Goal: Information Seeking & Learning: Learn about a topic

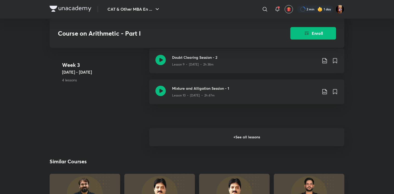
scroll to position [483, 0]
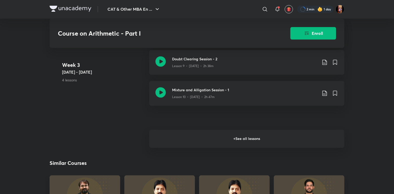
click at [188, 140] on h6 "+ See all lessons" at bounding box center [246, 139] width 195 height 18
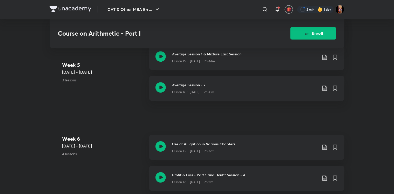
click at [115, 100] on div "Course on Arithmetic - Part I Enroll CAT & Other MBA Entrance Tests Plus Syllab…" at bounding box center [197, 70] width 295 height 1605
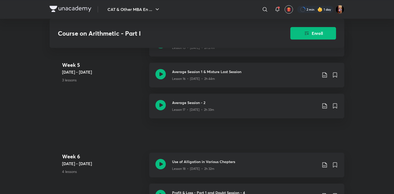
click at [112, 106] on div "Week 5 Feb 5 - 11 3 lessons Mixture and Alligation Session - 6 Lesson 15 • Feb …" at bounding box center [197, 78] width 295 height 93
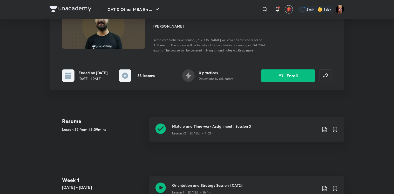
scroll to position [0, 0]
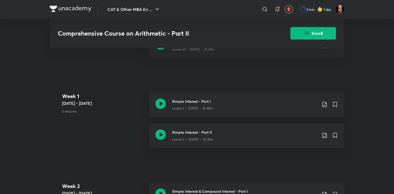
scroll to position [149, 0]
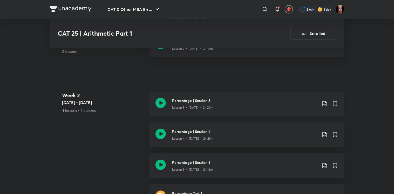
scroll to position [264, 0]
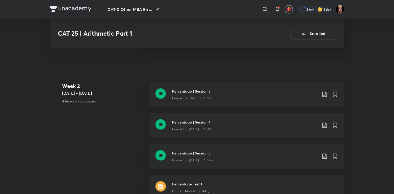
click at [325, 124] on icon at bounding box center [325, 125] width 6 height 6
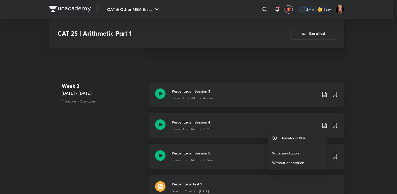
click at [296, 154] on p "With annotation" at bounding box center [285, 152] width 27 height 5
